Goal: Information Seeking & Learning: Learn about a topic

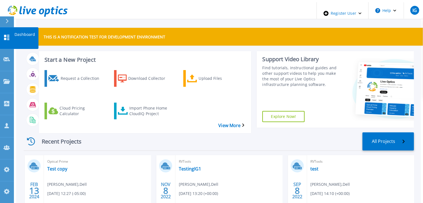
click at [9, 35] on icon at bounding box center [6, 37] width 7 height 5
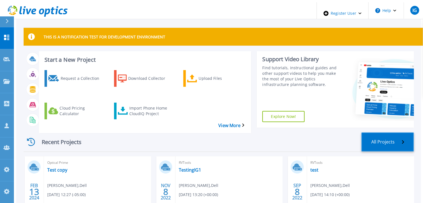
click at [387, 136] on link "All Projects" at bounding box center [388, 142] width 53 height 19
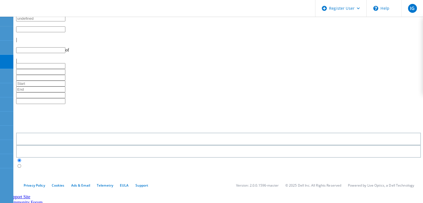
type input "1"
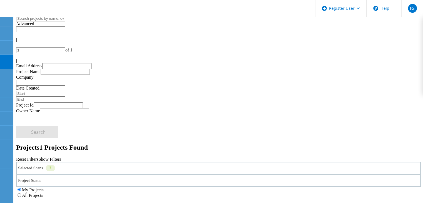
click at [114, 162] on div "Selected Scans 2" at bounding box center [218, 168] width 405 height 13
click at [41, 191] on label "Optical Prime" at bounding box center [47, 193] width 25 height 5
click at [34, 191] on input "Optical Prime" at bounding box center [32, 193] width 4 height 4
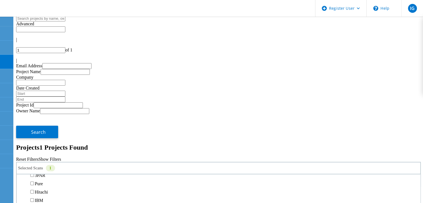
scroll to position [200, 0]
click at [43, 148] on label "NetApp" at bounding box center [42, 150] width 14 height 5
click at [34, 148] on input "NetApp" at bounding box center [32, 150] width 4 height 4
click at [46, 173] on label "PowerStore" at bounding box center [45, 175] width 21 height 5
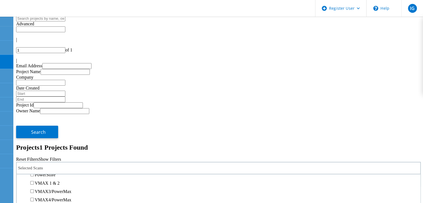
click at [34, 173] on input "PowerStore" at bounding box center [32, 175] width 4 height 4
click at [43, 193] on label "All Projects" at bounding box center [32, 195] width 21 height 5
click at [21, 193] on input "All Projects" at bounding box center [20, 195] width 4 height 4
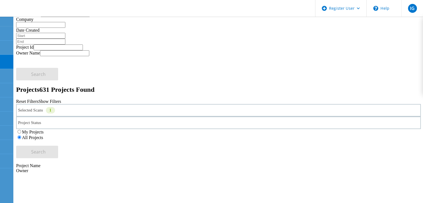
scroll to position [58, 0]
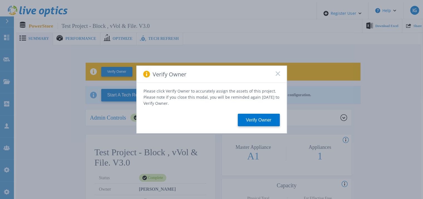
click at [279, 73] on div "Verify Owner" at bounding box center [212, 74] width 150 height 17
click at [276, 76] on icon at bounding box center [278, 73] width 4 height 4
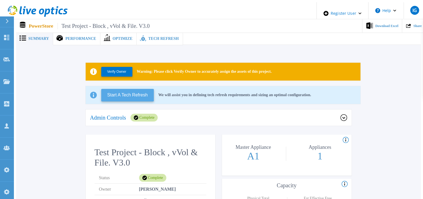
click at [126, 89] on button "Start A Tech Refresh" at bounding box center [127, 95] width 53 height 13
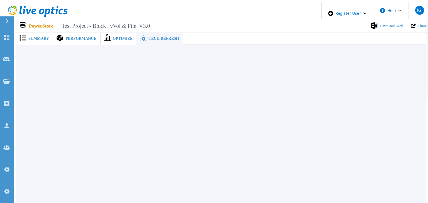
click at [148, 37] on span "Tech Refresh" at bounding box center [163, 39] width 30 height 4
click at [33, 37] on span "Summary" at bounding box center [38, 39] width 21 height 4
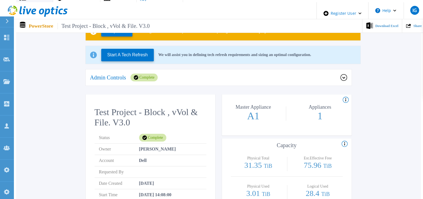
scroll to position [41, 0]
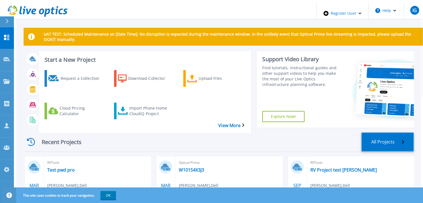
click at [390, 133] on link "All Projects" at bounding box center [388, 142] width 53 height 19
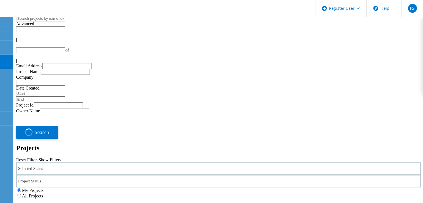
type input "1"
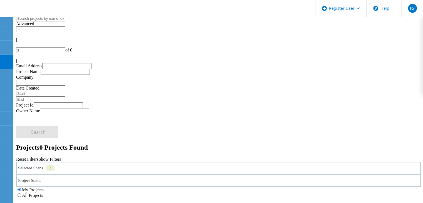
click at [105, 162] on div "Selected Scans 2" at bounding box center [218, 168] width 405 height 13
click at [45, 171] on label "Unity" at bounding box center [40, 173] width 10 height 5
click at [34, 171] on input "Unity" at bounding box center [32, 173] width 4 height 4
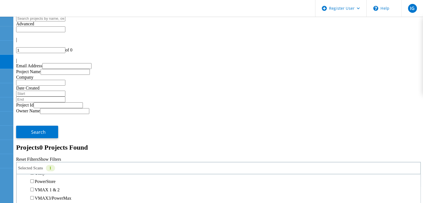
click at [45, 179] on label "PowerStore" at bounding box center [45, 181] width 21 height 5
click at [34, 180] on input "PowerStore" at bounding box center [32, 182] width 4 height 4
click at [43, 193] on label "All Projects" at bounding box center [32, 195] width 21 height 5
click at [21, 193] on input "All Projects" at bounding box center [20, 195] width 4 height 4
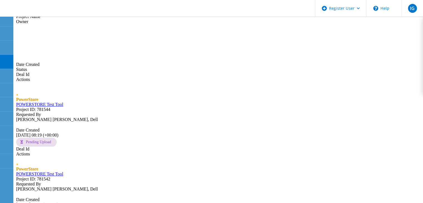
scroll to position [229, 0]
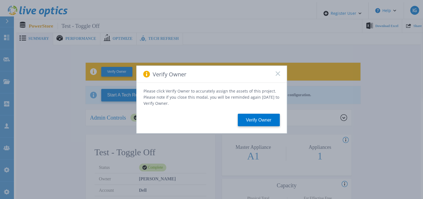
click at [277, 76] on icon at bounding box center [278, 73] width 4 height 4
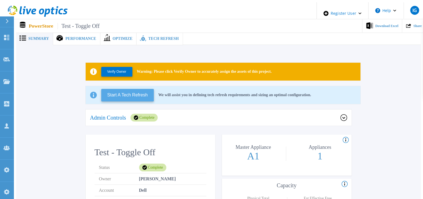
click at [121, 92] on button "Start A Tech Refresh" at bounding box center [127, 95] width 53 height 13
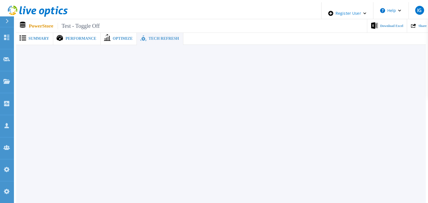
click at [113, 37] on span "Optimize" at bounding box center [123, 39] width 20 height 4
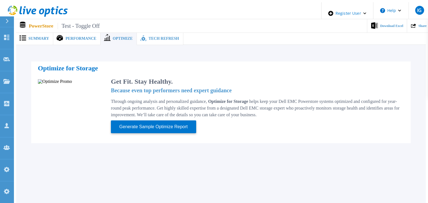
click at [65, 37] on span "Performance" at bounding box center [80, 39] width 31 height 4
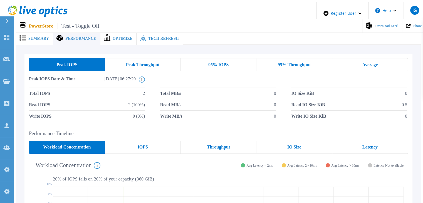
click at [65, 37] on span "Performance" at bounding box center [80, 39] width 31 height 4
click at [24, 38] on icon at bounding box center [22, 37] width 7 height 5
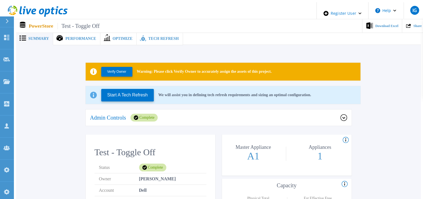
click at [63, 39] on div "Performance" at bounding box center [76, 38] width 47 height 13
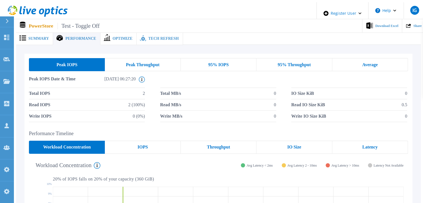
click at [155, 63] on span "Peak Throughput" at bounding box center [143, 65] width 34 height 4
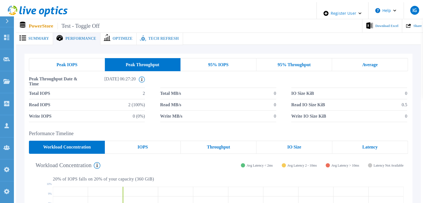
click at [220, 64] on span "95% IOPS" at bounding box center [218, 65] width 20 height 4
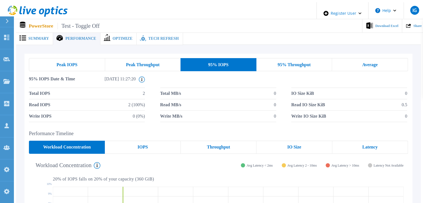
click at [290, 58] on div "95% Throughput" at bounding box center [295, 64] width 76 height 13
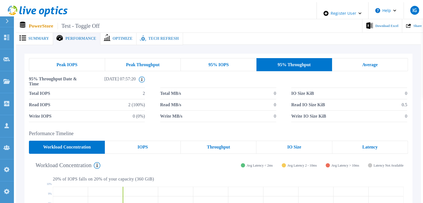
click at [47, 62] on div "Peak IOPS" at bounding box center [67, 64] width 76 height 13
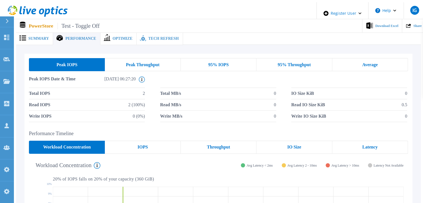
click at [403, 54] on div "Peak IOPS Peak Throughput 95% IOPS 95% Throughput Average Peak IOPS Date & Time…" at bounding box center [219, 90] width 388 height 73
click at [142, 77] on icon at bounding box center [142, 80] width 6 height 6
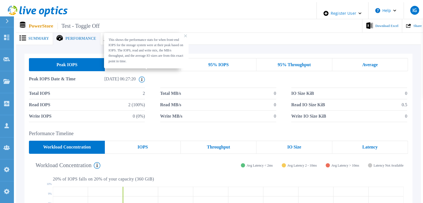
click at [184, 35] on rect at bounding box center [185, 36] width 3 height 3
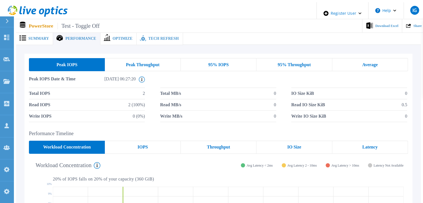
click at [113, 37] on span "Optimize" at bounding box center [123, 39] width 20 height 4
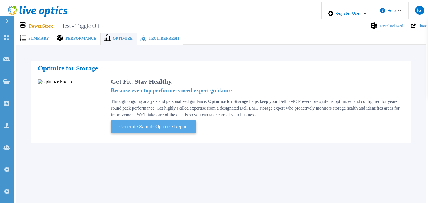
click at [139, 125] on span "Generate Sample Optimize Report" at bounding box center [153, 126] width 73 height 7
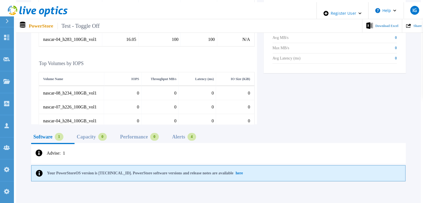
scroll to position [287, 0]
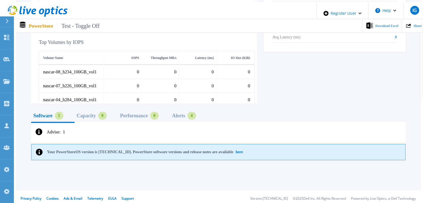
click at [81, 114] on div "Capacity" at bounding box center [86, 116] width 19 height 4
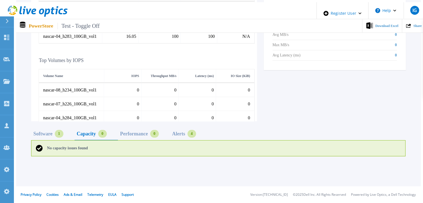
scroll to position [266, 0]
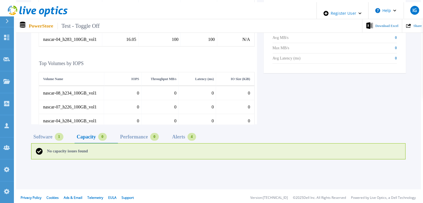
click at [138, 138] on div "Performance 0" at bounding box center [144, 138] width 52 height 11
click at [176, 136] on div "Alerts" at bounding box center [178, 137] width 13 height 4
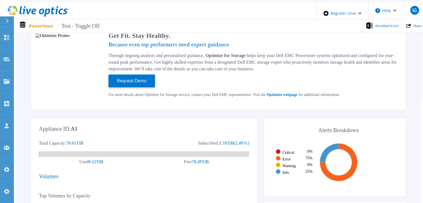
scroll to position [0, 0]
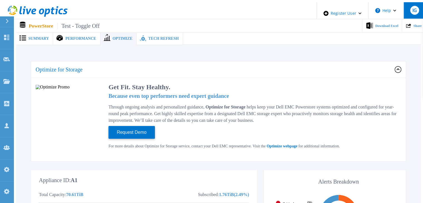
click at [411, 10] on div "IG" at bounding box center [415, 10] width 9 height 9
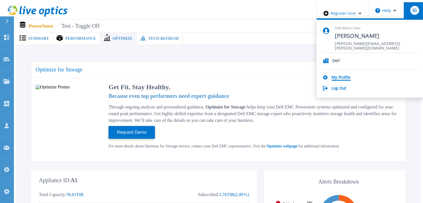
click at [349, 75] on link "My Profile" at bounding box center [341, 77] width 19 height 5
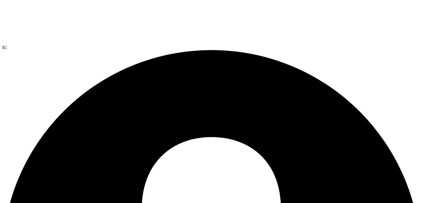
click at [7, 45] on span "IG" at bounding box center [4, 47] width 5 height 5
